Goal: Task Accomplishment & Management: Manage account settings

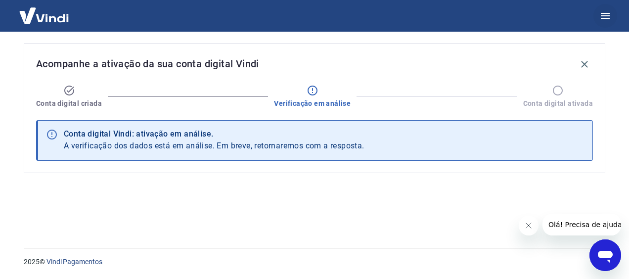
click at [604, 18] on icon "button" at bounding box center [605, 16] width 9 height 6
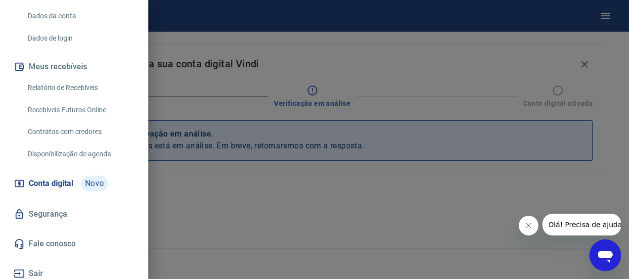
scroll to position [153, 0]
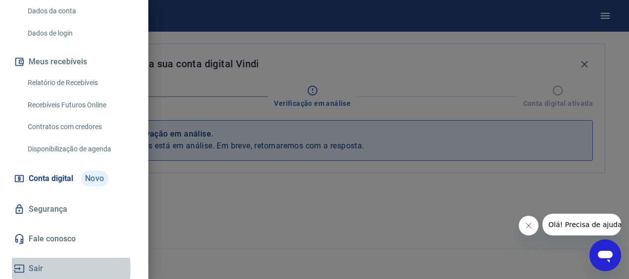
click at [38, 269] on button "Sair" at bounding box center [74, 269] width 125 height 22
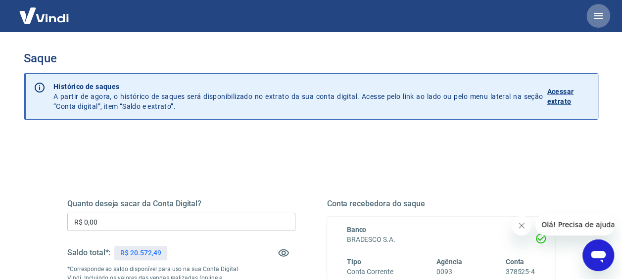
click at [596, 17] on icon "button" at bounding box center [598, 16] width 12 height 12
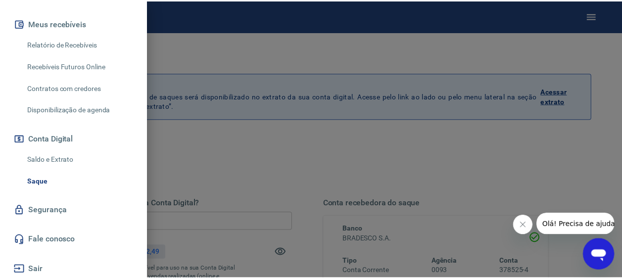
scroll to position [205, 0]
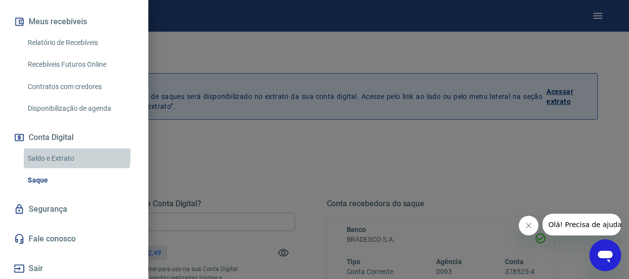
click at [44, 155] on link "Saldo e Extrato" at bounding box center [80, 158] width 113 height 20
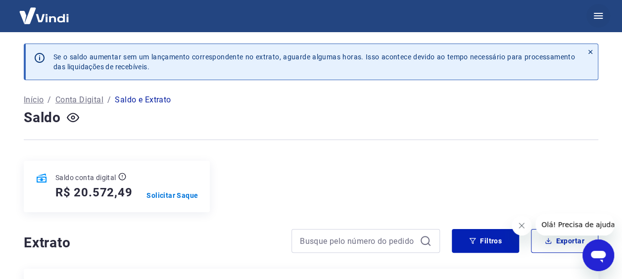
click at [600, 11] on icon "button" at bounding box center [598, 16] width 12 height 12
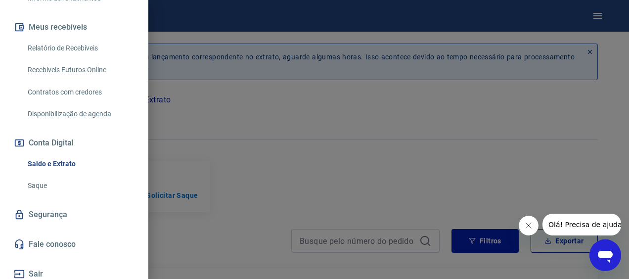
scroll to position [205, 0]
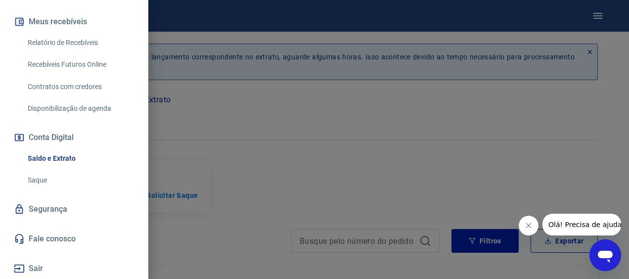
click at [36, 273] on button "Sair" at bounding box center [74, 269] width 125 height 22
